Goal: Task Accomplishment & Management: Manage account settings

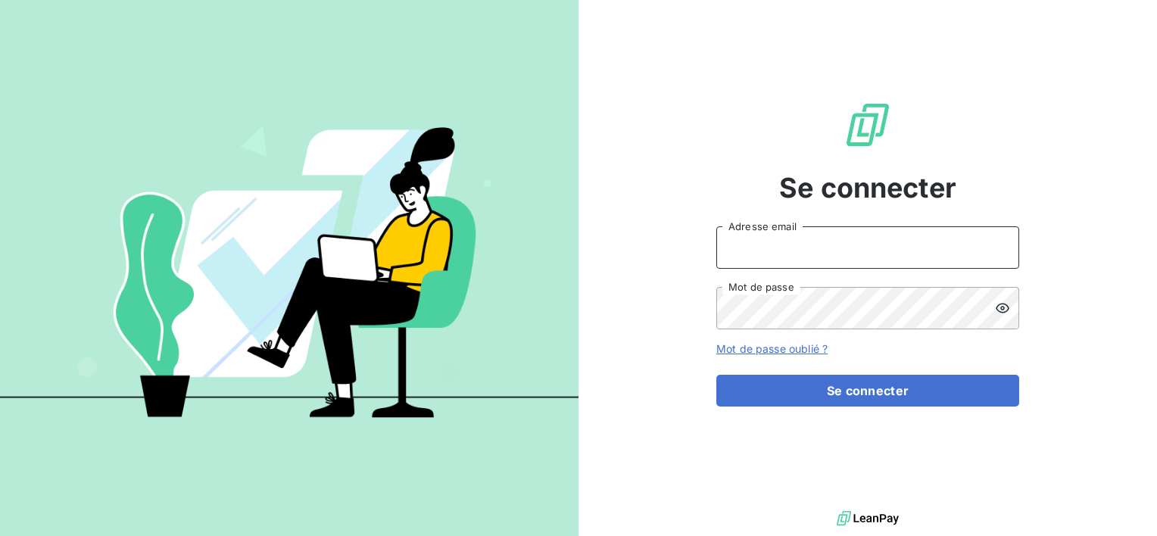
type input "Soraya.mouzaoui@isoskele.fr"
click at [845, 423] on div "Se connecter Soraya.mouzaoui@isoskele.fr Adresse email Mot de passe Mot de pass…" at bounding box center [868, 253] width 303 height 507
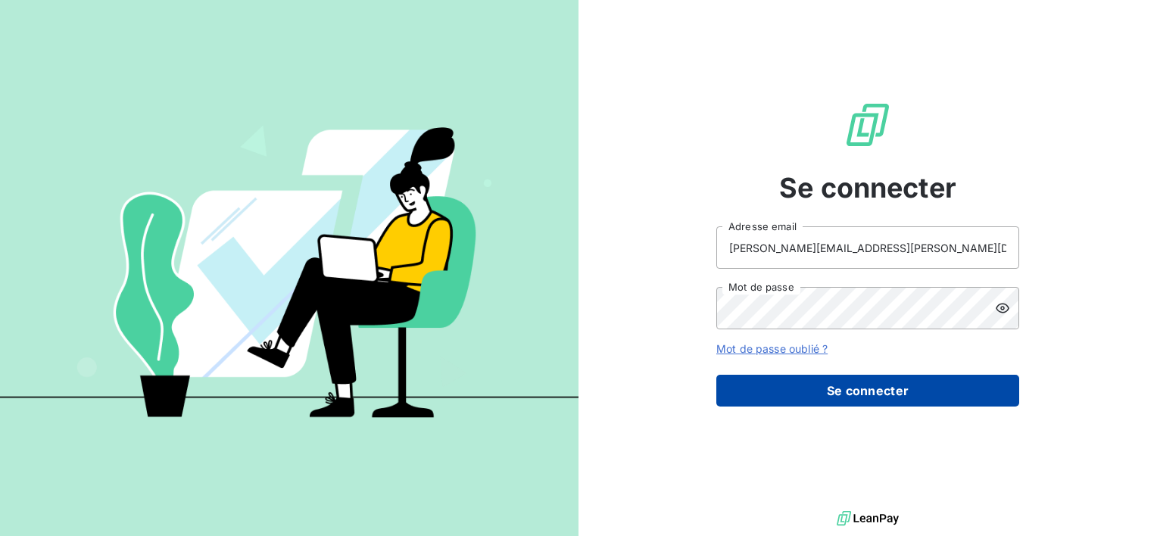
click at [851, 401] on button "Se connecter" at bounding box center [868, 391] width 303 height 32
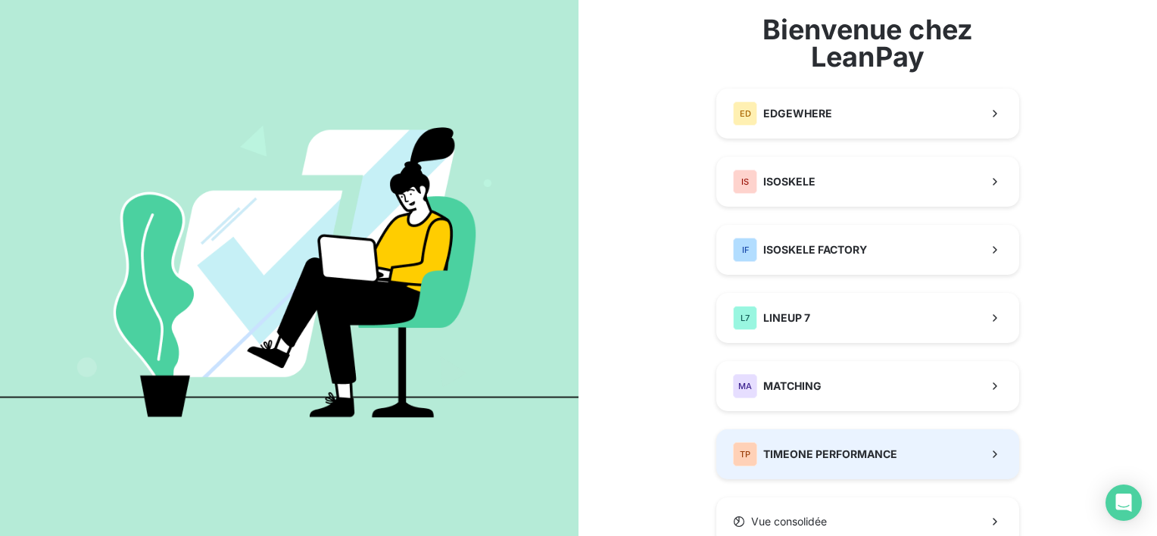
scroll to position [137, 0]
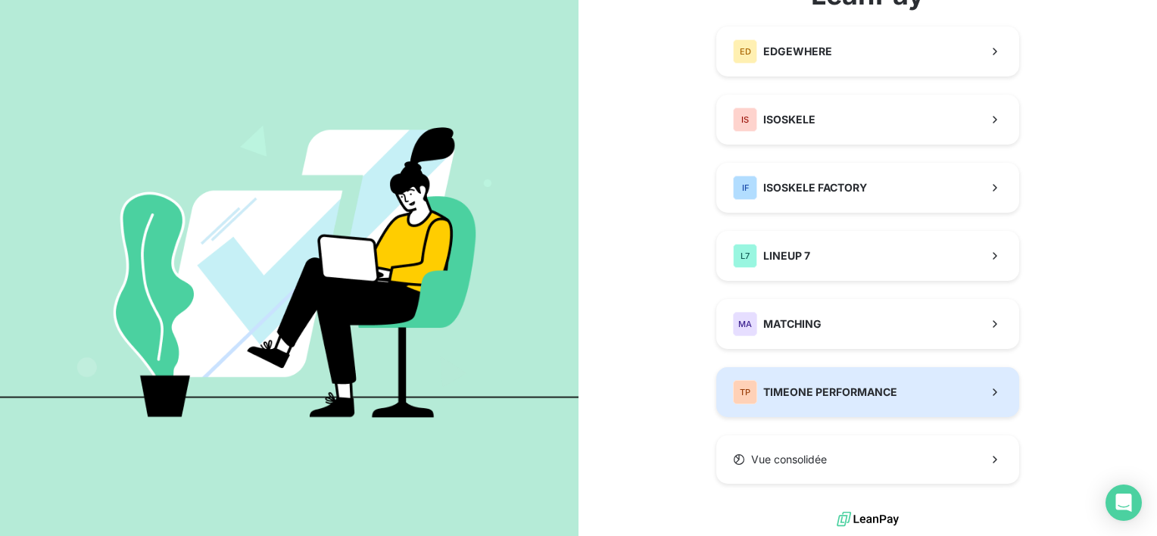
click at [853, 397] on span "TIMEONE PERFORMANCE" at bounding box center [831, 392] width 134 height 15
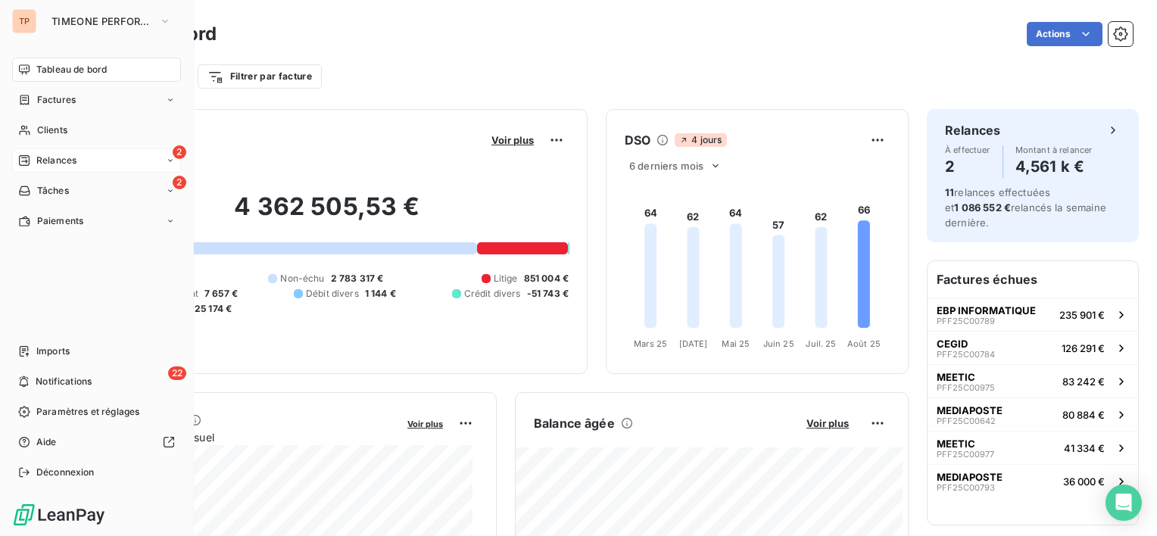
click at [70, 168] on div "2 Relances" at bounding box center [96, 160] width 169 height 24
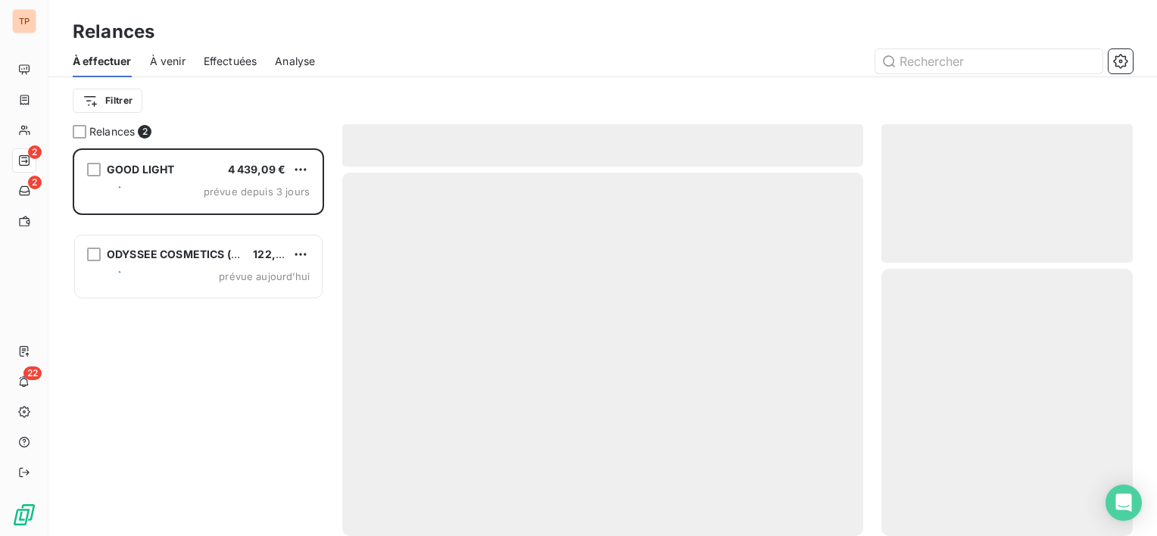
scroll to position [376, 239]
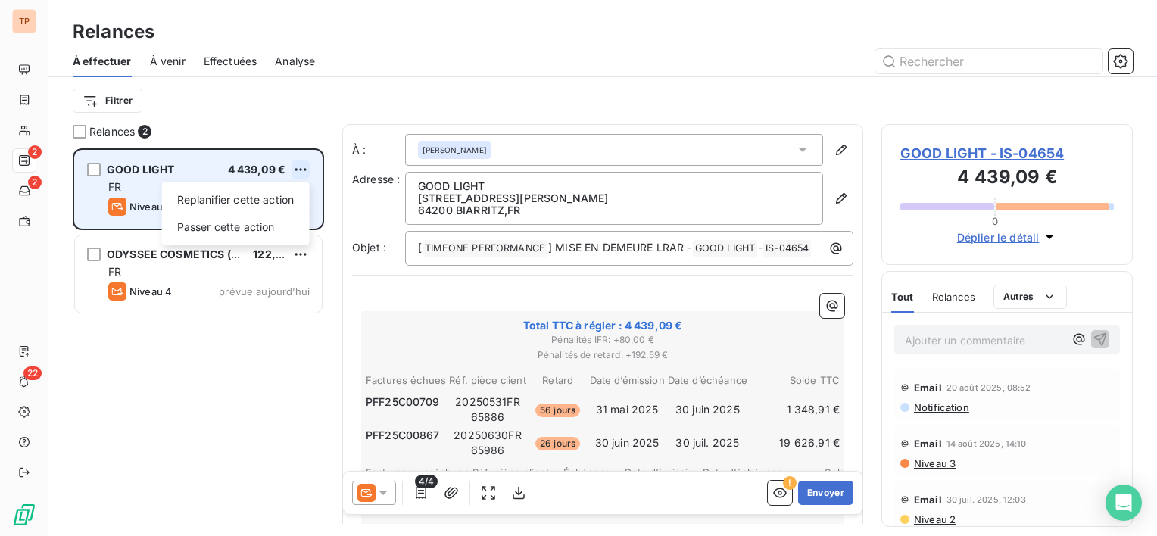
click at [306, 164] on html "TP 2 2 22 Relances À effectuer À venir Effectuées Analyse Filtrer Relances 2 GO…" at bounding box center [578, 268] width 1157 height 536
click at [271, 217] on div "Passer cette action" at bounding box center [236, 227] width 136 height 24
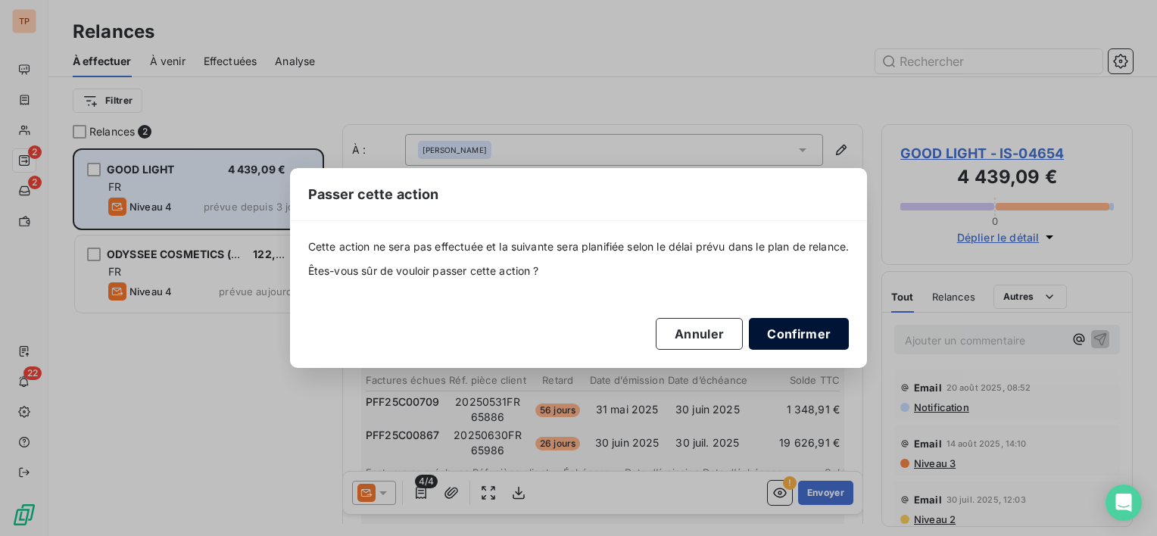
click at [838, 328] on button "Confirmer" at bounding box center [799, 334] width 100 height 32
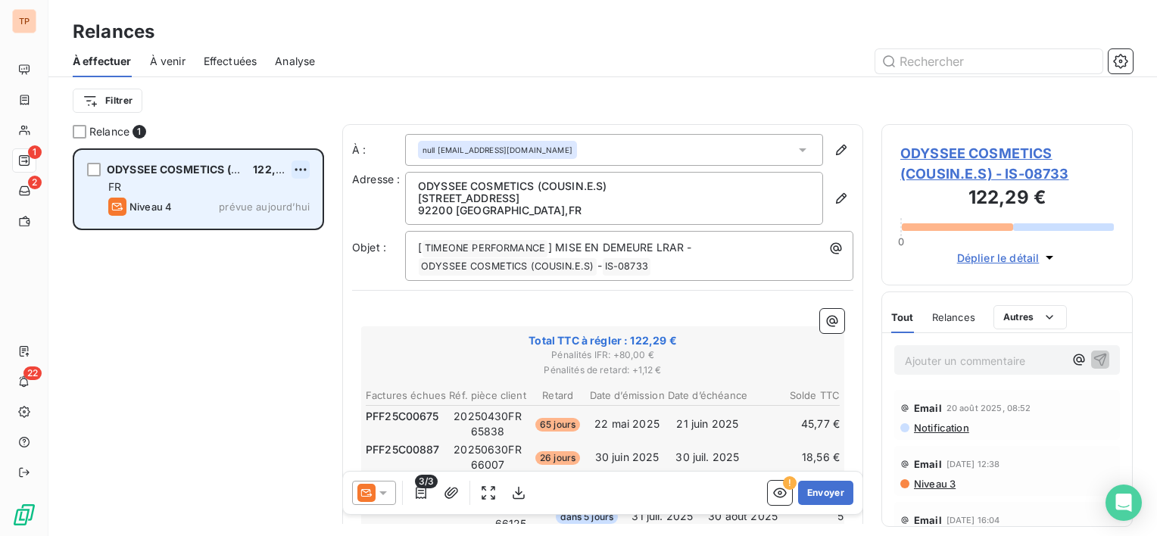
click at [294, 166] on html "TP 1 2 22 Relances À effectuer À venir Effectuées Analyse Filtrer Relance 1 ODY…" at bounding box center [578, 268] width 1157 height 536
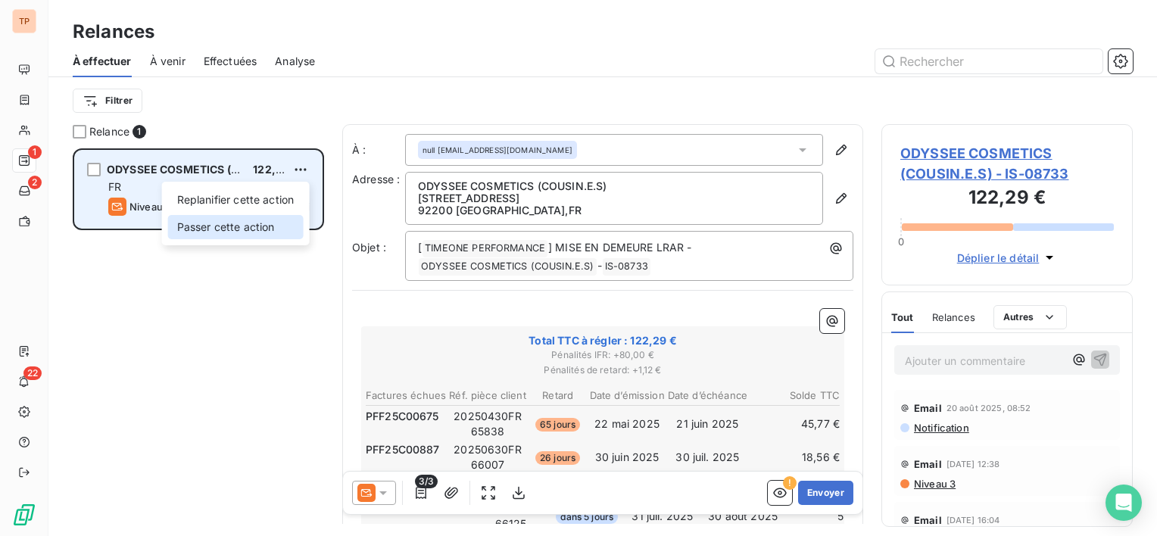
click at [270, 224] on div "Passer cette action" at bounding box center [236, 227] width 136 height 24
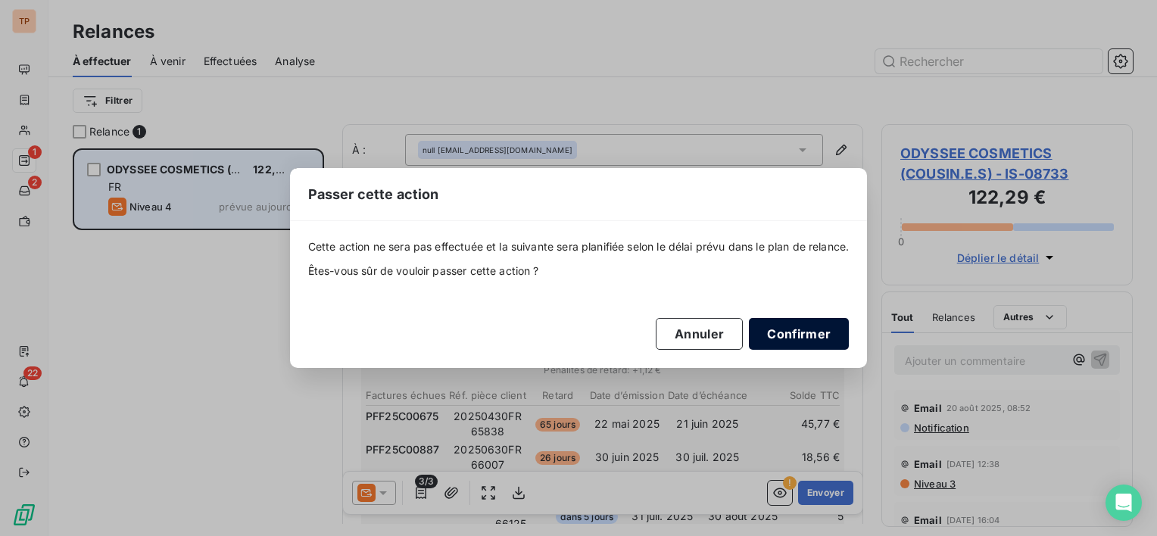
click at [842, 336] on button "Confirmer" at bounding box center [799, 334] width 100 height 32
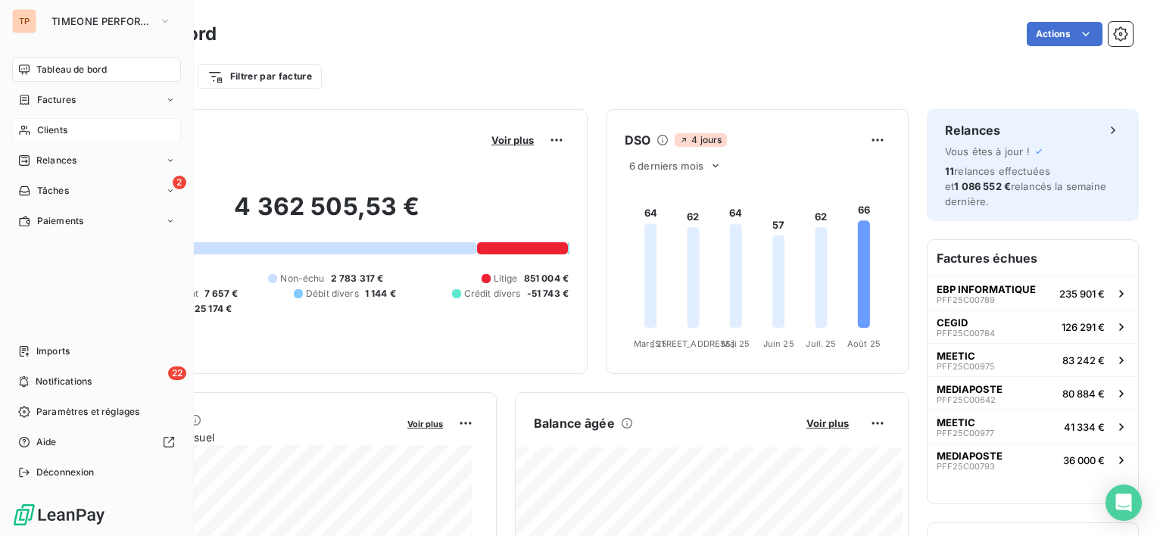
click at [64, 128] on span "Clients" at bounding box center [52, 130] width 30 height 14
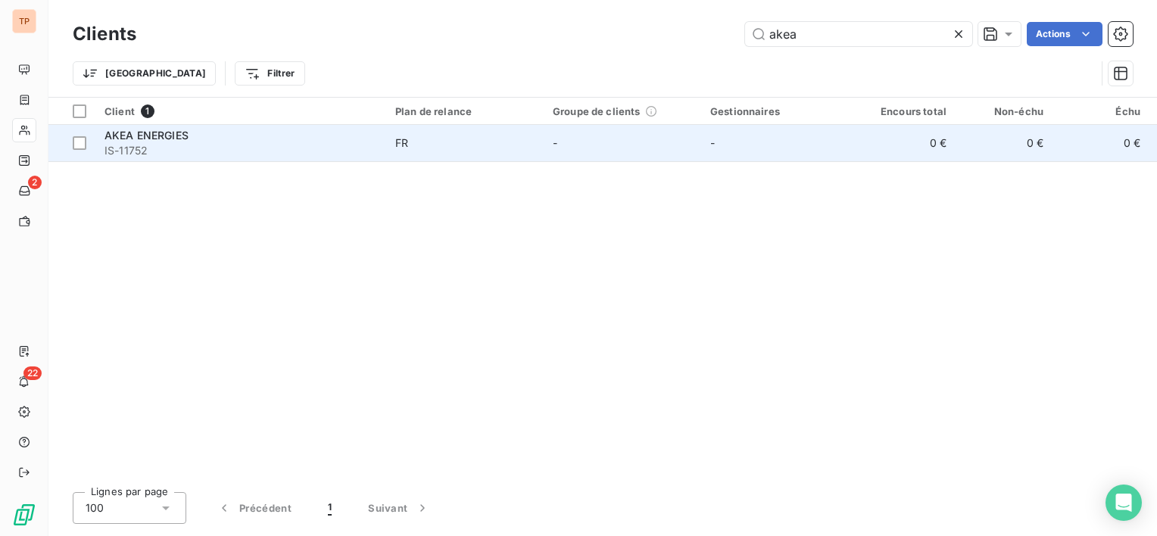
type input "akea"
click at [650, 145] on td "-" at bounding box center [623, 143] width 158 height 36
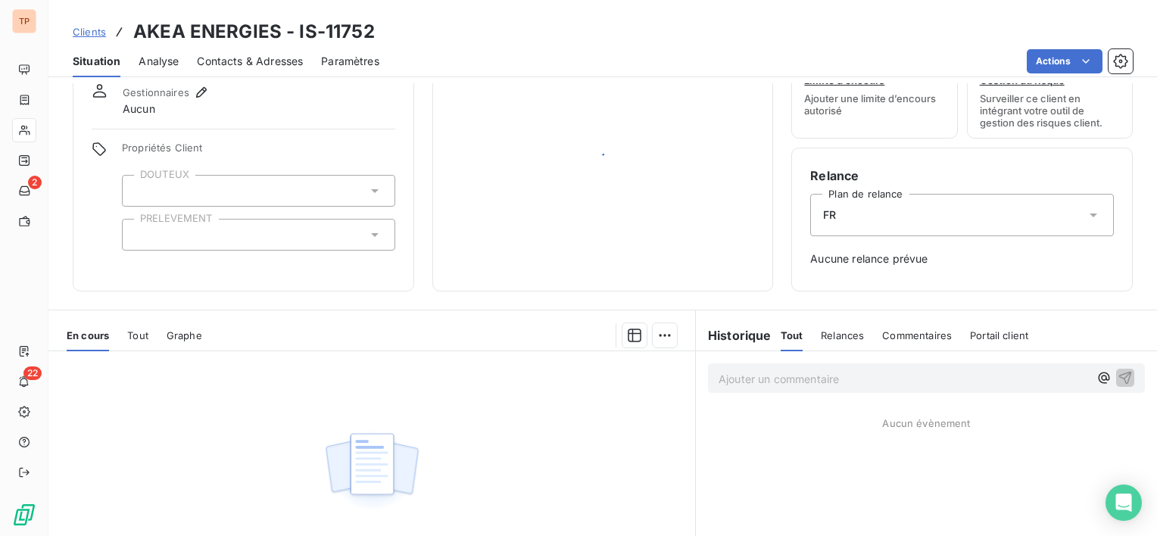
scroll to position [151, 0]
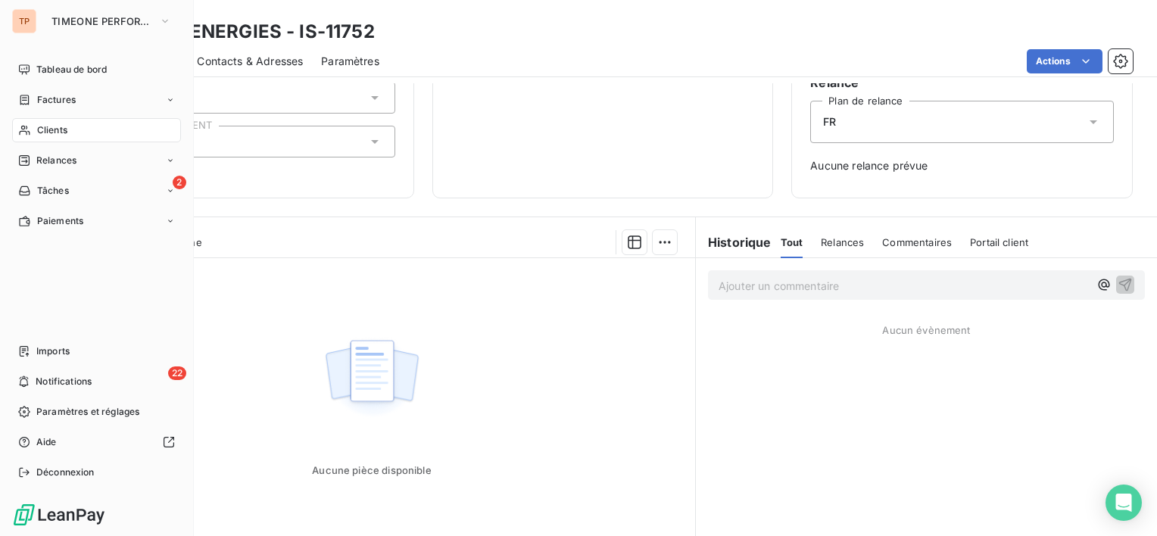
click at [90, 113] on nav "Tableau de bord Factures Clients Relances 2 Tâches Paiements" at bounding box center [96, 146] width 169 height 176
click at [100, 103] on div "Factures" at bounding box center [96, 100] width 169 height 24
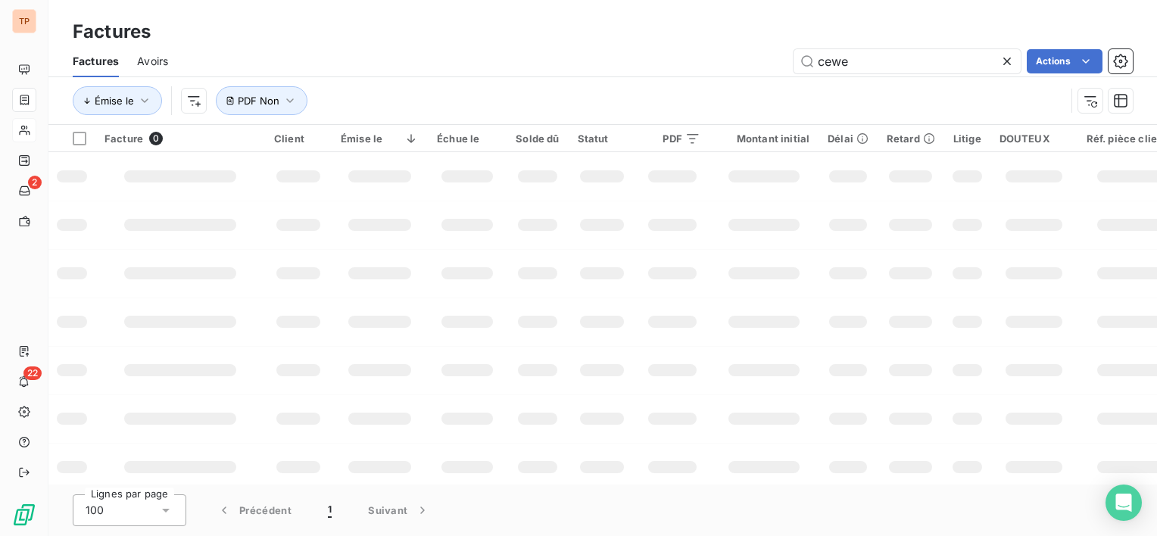
click at [1007, 68] on icon at bounding box center [1007, 61] width 15 height 15
click at [945, 66] on input "text" at bounding box center [907, 61] width 227 height 24
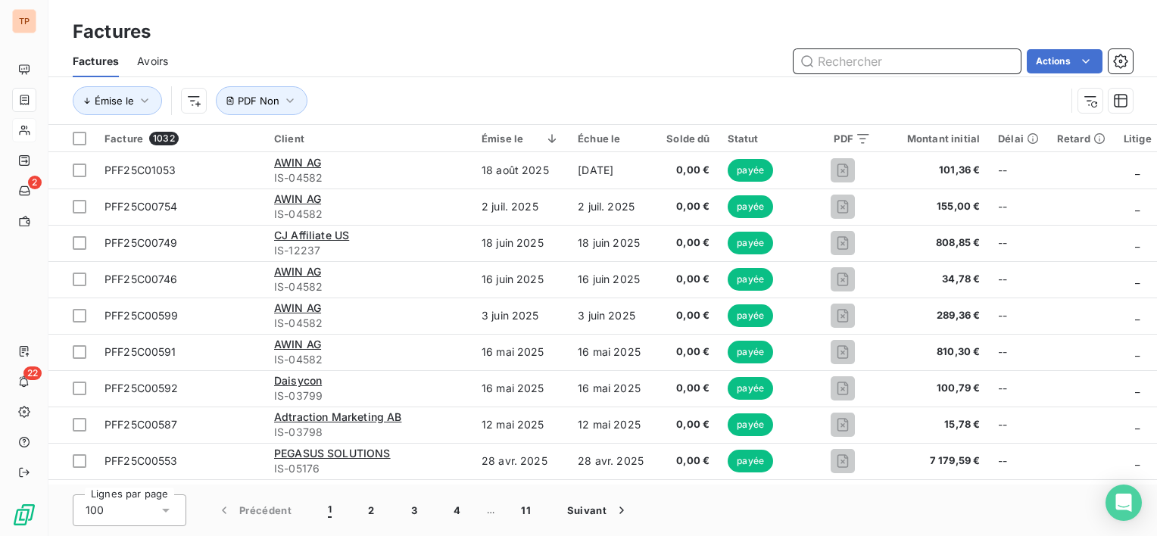
paste input "20250731FR66146"
type input "20250731FR66146"
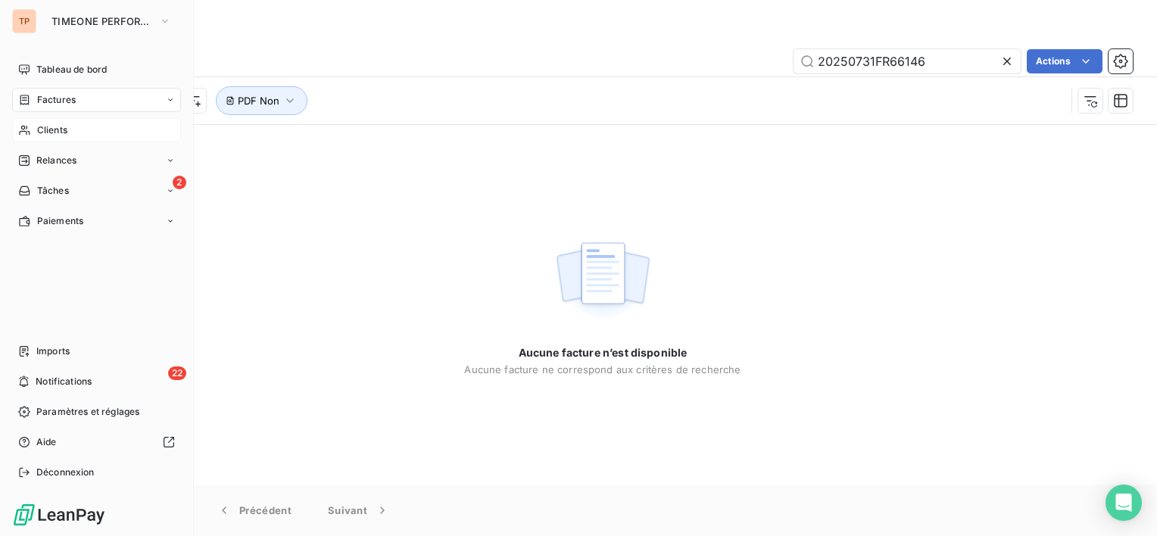
click at [43, 123] on span "Clients" at bounding box center [52, 130] width 30 height 14
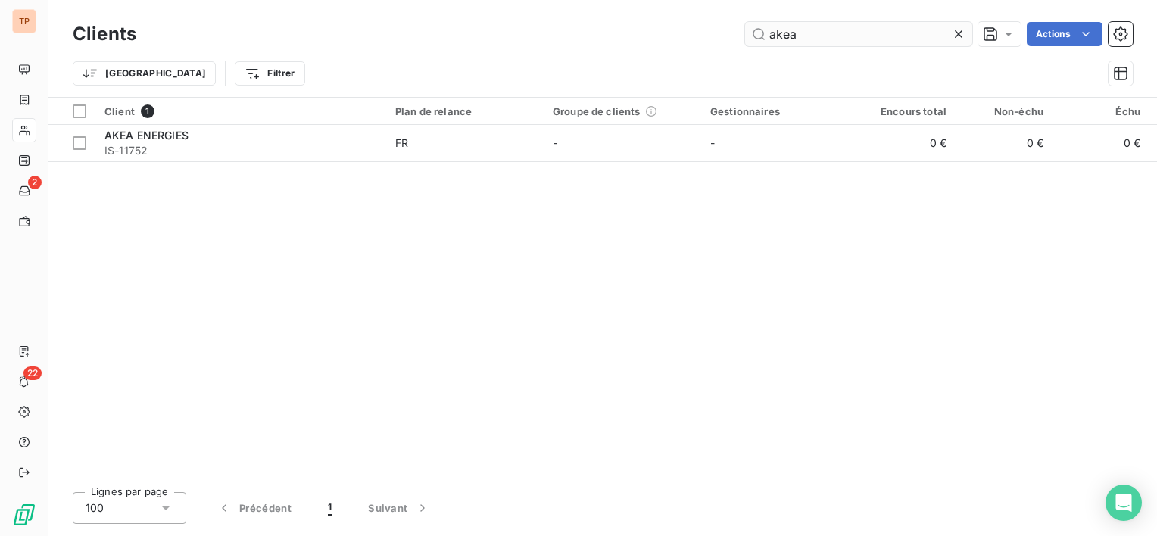
click at [947, 30] on input "akea" at bounding box center [858, 34] width 227 height 24
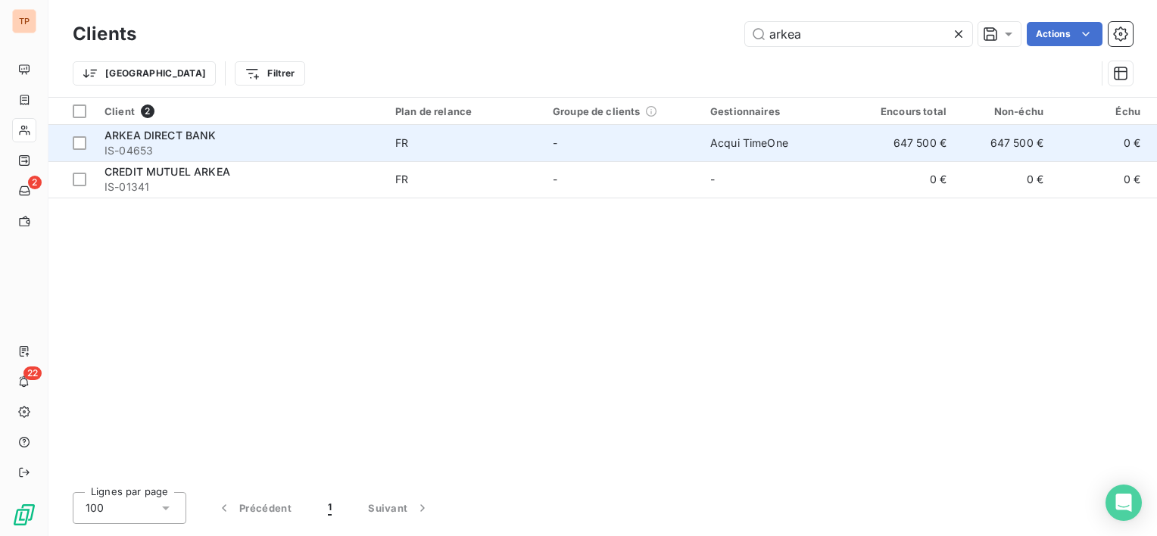
type input "arkea"
click at [810, 146] on td "Acqui TimeOne" at bounding box center [780, 143] width 158 height 36
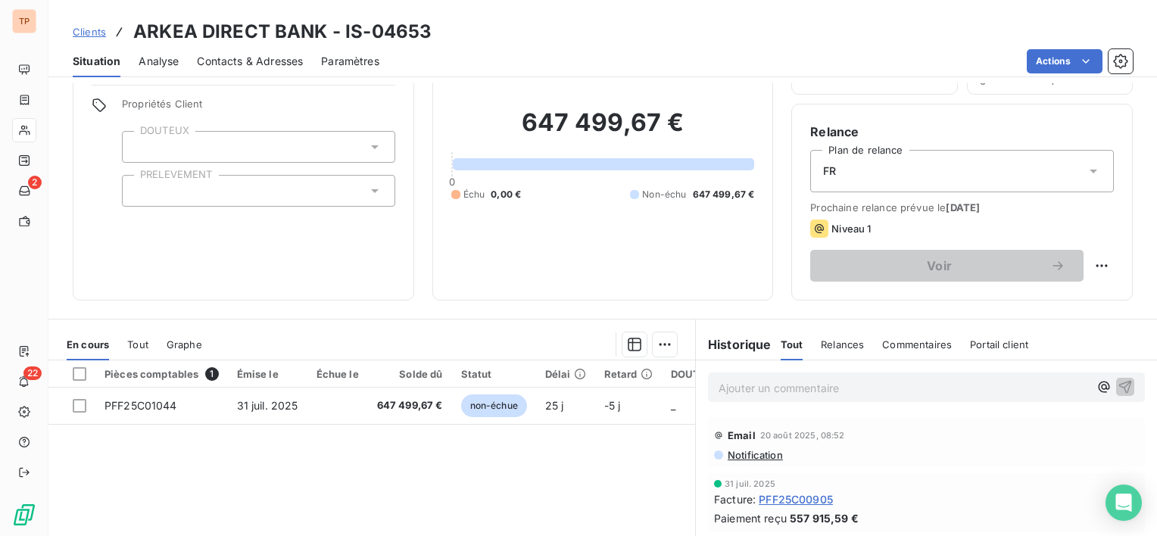
scroll to position [227, 0]
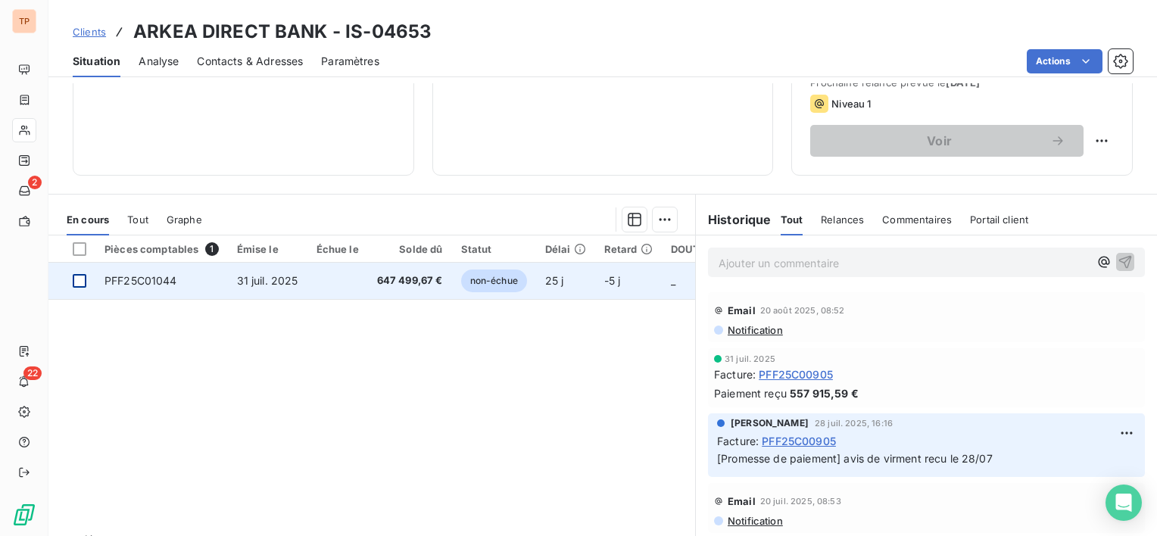
click at [76, 280] on div at bounding box center [80, 281] width 14 height 14
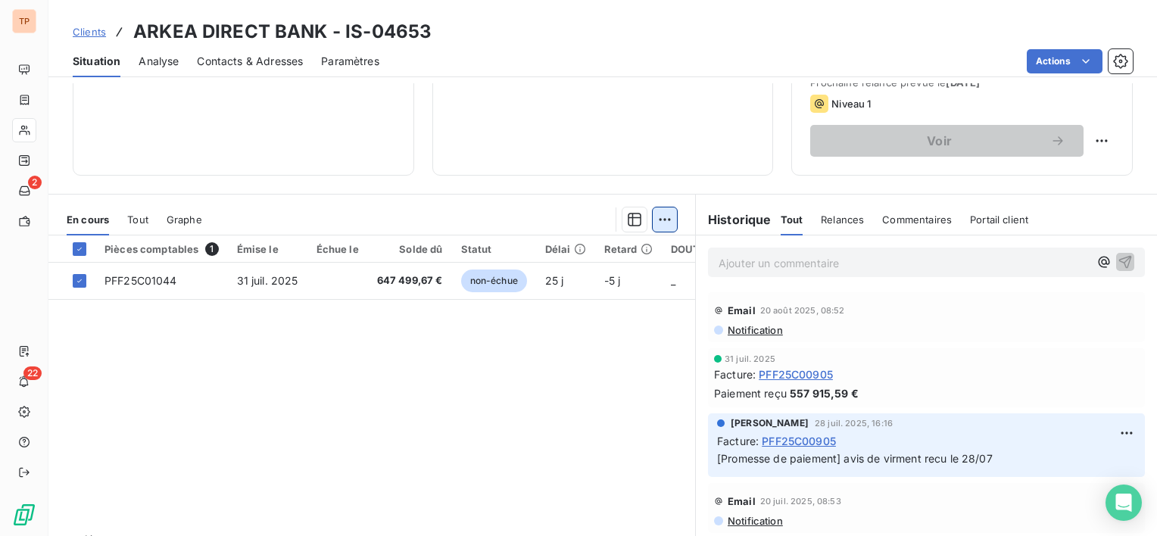
click at [657, 222] on html "TP 2 22 Clients ARKEA DIRECT BANK - IS-04653 Situation Analyse Contacts & Adres…" at bounding box center [578, 268] width 1157 height 536
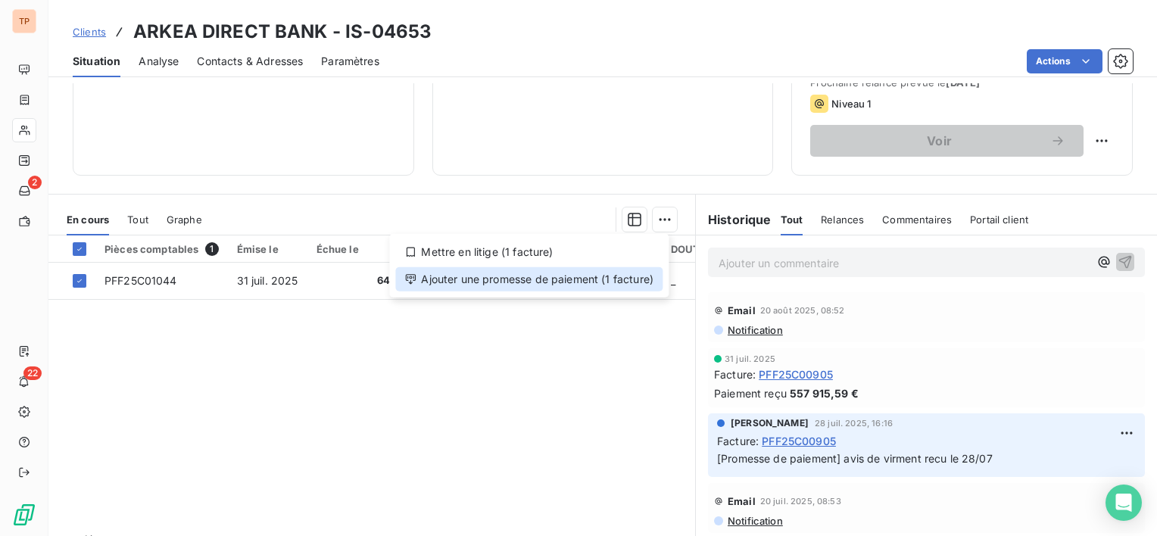
click at [459, 270] on div "Ajouter une promesse de paiement (1 facture)" at bounding box center [528, 279] width 267 height 24
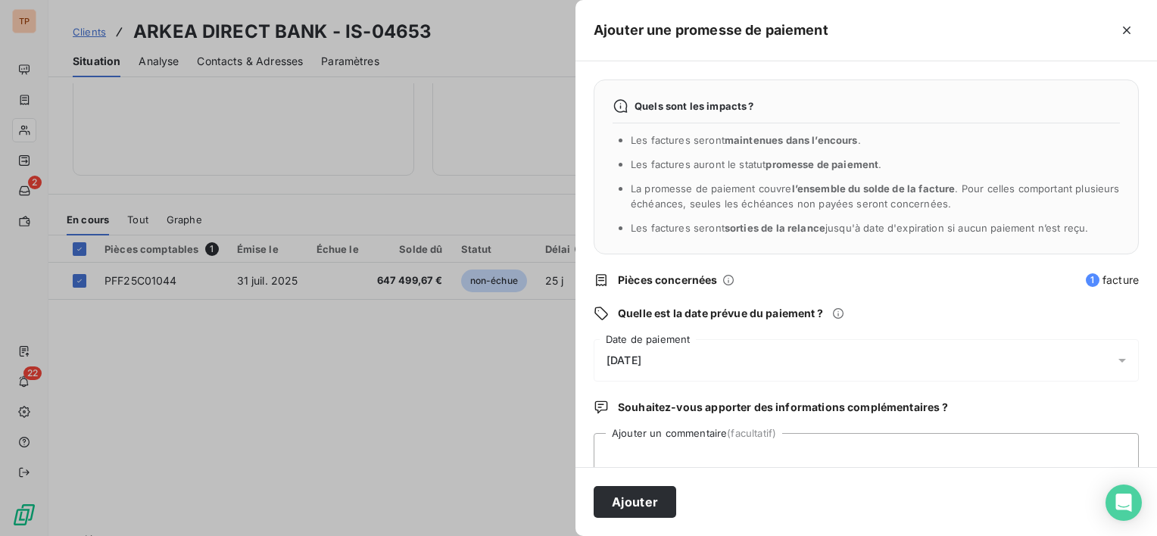
click at [669, 355] on div "[DATE]" at bounding box center [866, 360] width 545 height 42
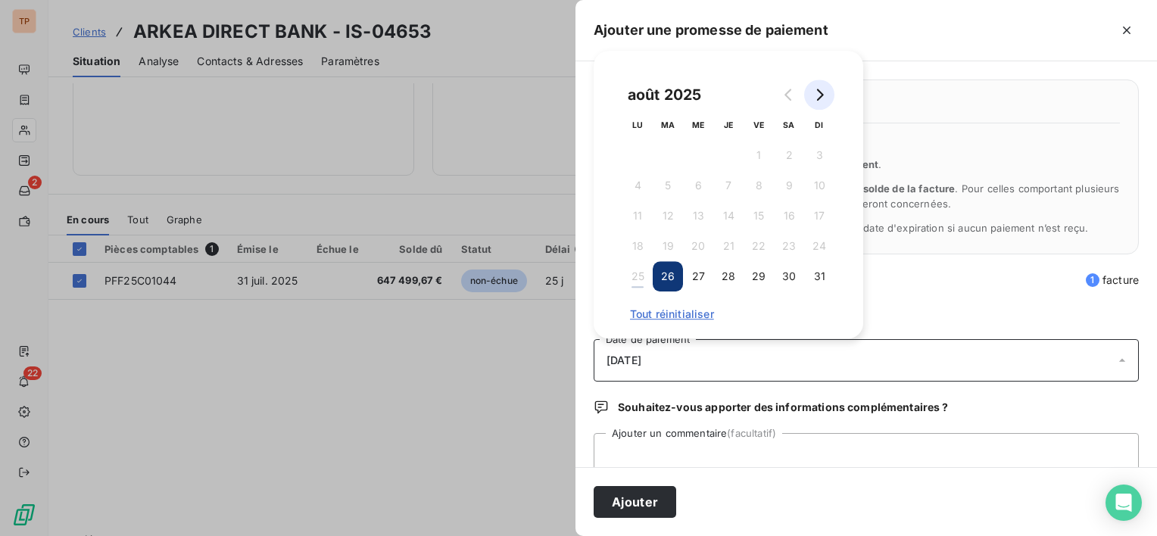
click at [821, 86] on button "Go to next month" at bounding box center [819, 95] width 30 height 30
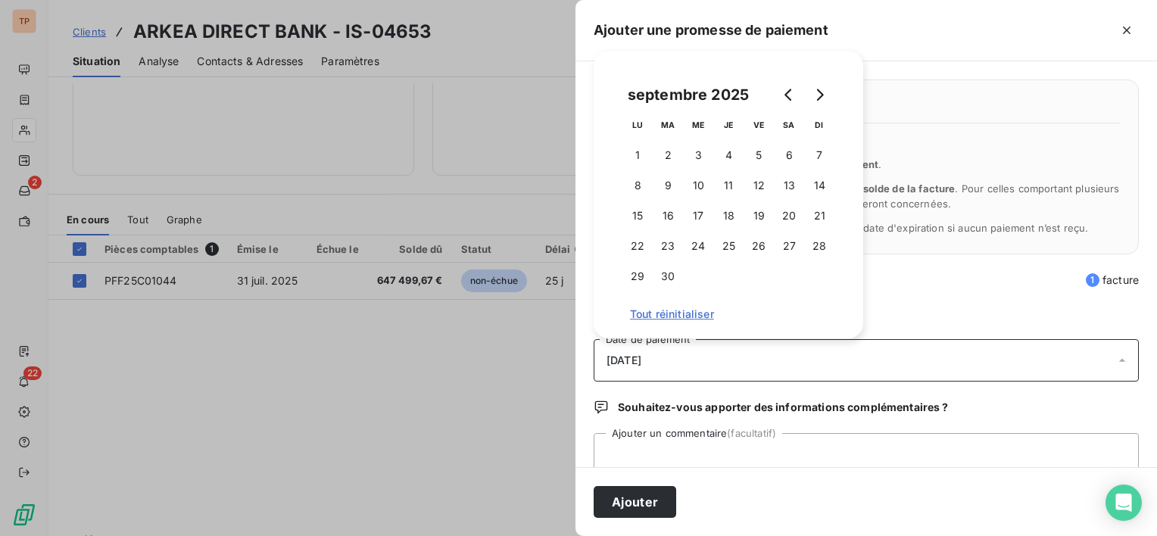
click at [660, 141] on td "2" at bounding box center [668, 155] width 30 height 30
click at [667, 155] on button "2" at bounding box center [668, 155] width 30 height 30
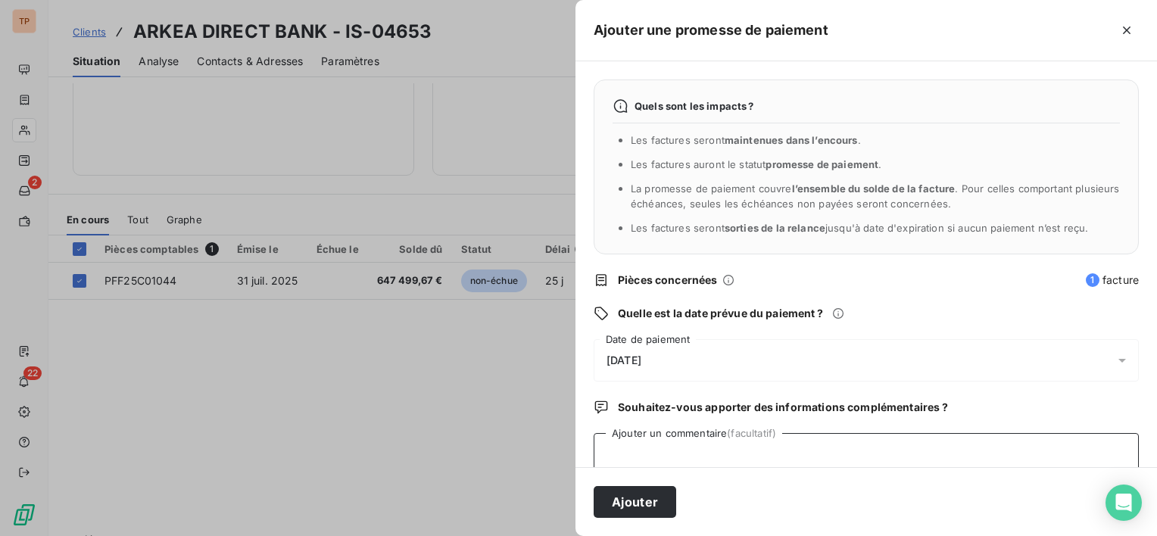
click at [773, 461] on textarea "Ajouter un commentaire (facultatif)" at bounding box center [866, 462] width 545 height 58
type textarea "avis de virement reçu le 250825"
click at [624, 511] on button "Ajouter" at bounding box center [635, 502] width 83 height 32
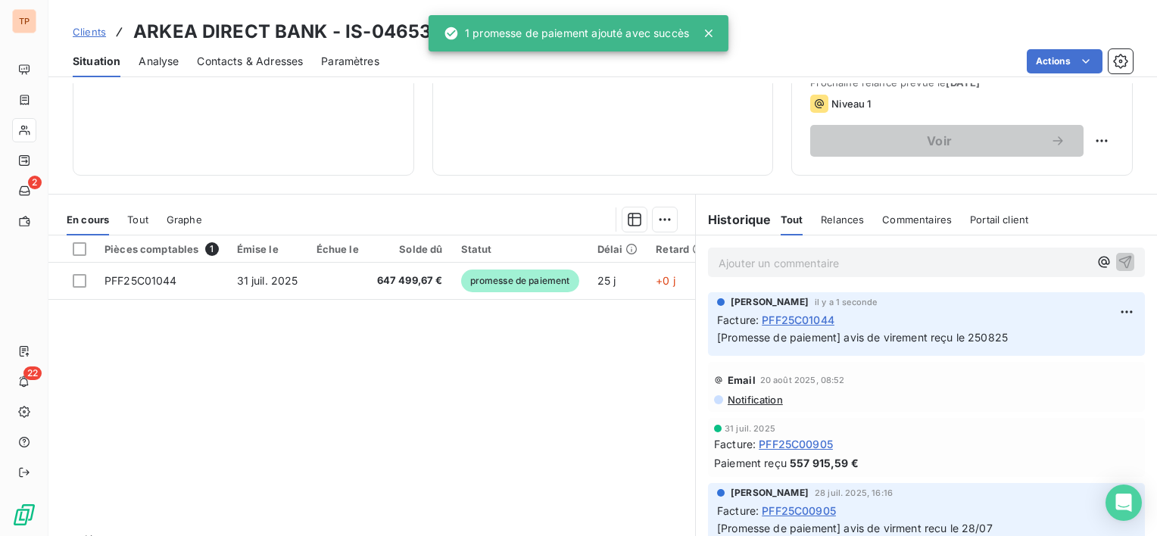
click at [277, 311] on div "Pièces comptables 1 Émise le Échue le Solde dû Statut Délai Retard DOUTEUX Réf.…" at bounding box center [371, 382] width 647 height 292
